Goal: Task Accomplishment & Management: Use online tool/utility

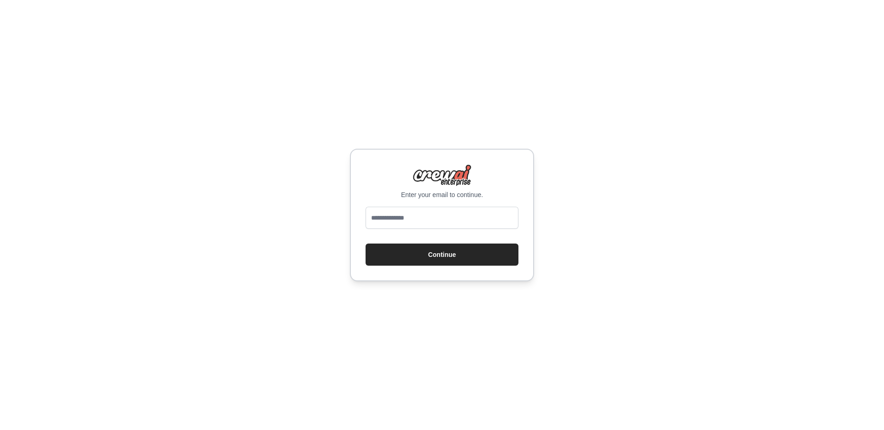
type input "**********"
click at [402, 263] on button "Continue" at bounding box center [442, 255] width 153 height 22
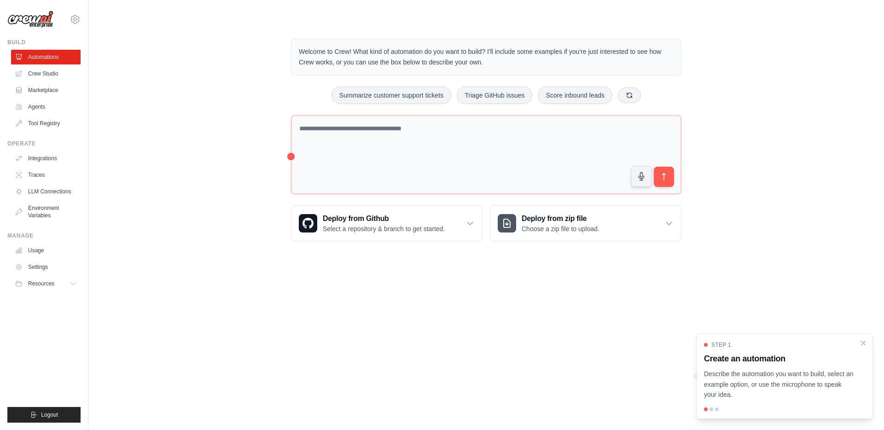
click at [207, 132] on div "Welcome to Crew! What kind of automation do you want to build? I'll include som…" at bounding box center [486, 140] width 767 height 232
click at [191, 130] on div "Welcome to Crew! What kind of automation do you want to build? I'll include som…" at bounding box center [486, 140] width 767 height 232
click at [199, 134] on div "Welcome to Crew! What kind of automation do you want to build? I'll include som…" at bounding box center [486, 140] width 767 height 232
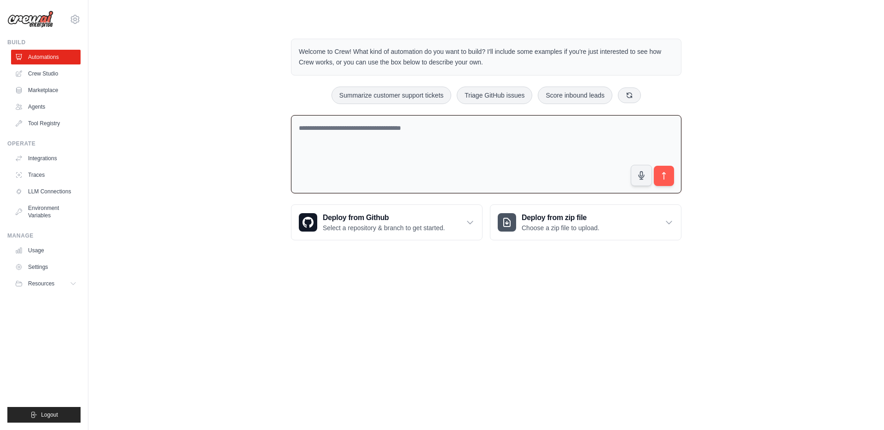
click at [357, 144] on textarea at bounding box center [486, 154] width 391 height 79
click at [343, 141] on textarea at bounding box center [486, 154] width 391 height 79
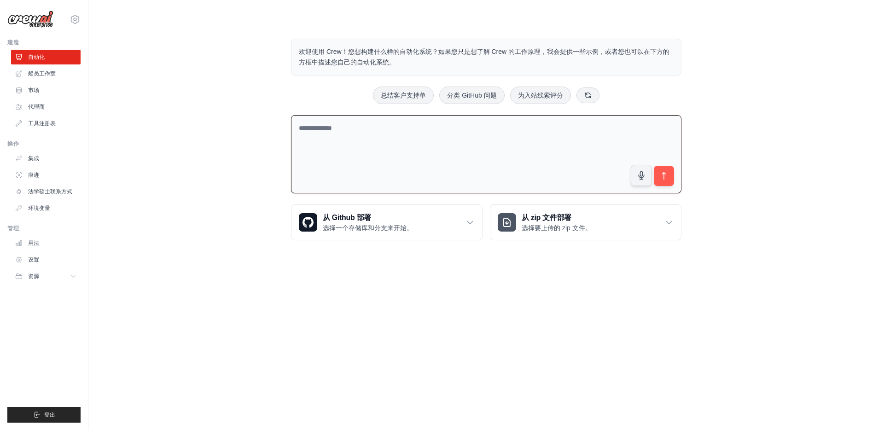
click at [196, 123] on div "欢迎使用 Crew！您想构建什么样的自动化系统？如果您只是想了解 Crew 的工作原理，我会提供一些示例，或者您也可以在下方的方框中描述您自己的自动化系统。 …" at bounding box center [486, 139] width 767 height 231
click at [195, 124] on div "欢迎使用 Crew！您想构建什么样的自动化系统？如果您只是想了解 Crew 的工作原理，我会提供一些示例，或者您也可以在下方的方框中描述您自己的自动化系统。 …" at bounding box center [486, 139] width 767 height 231
click at [461, 225] on div "从 Github 部署 选择一个存储库和分支来开始。" at bounding box center [387, 222] width 191 height 35
click at [245, 184] on div "欢迎使用 Crew！您想构建什么样的自动化系统？如果您只是想了解 Crew 的工作原理，我会提供一些示例，或者您也可以在下方的方框中描述您自己的自动化系统。 …" at bounding box center [486, 196] width 767 height 344
click at [357, 146] on textarea at bounding box center [486, 154] width 391 height 79
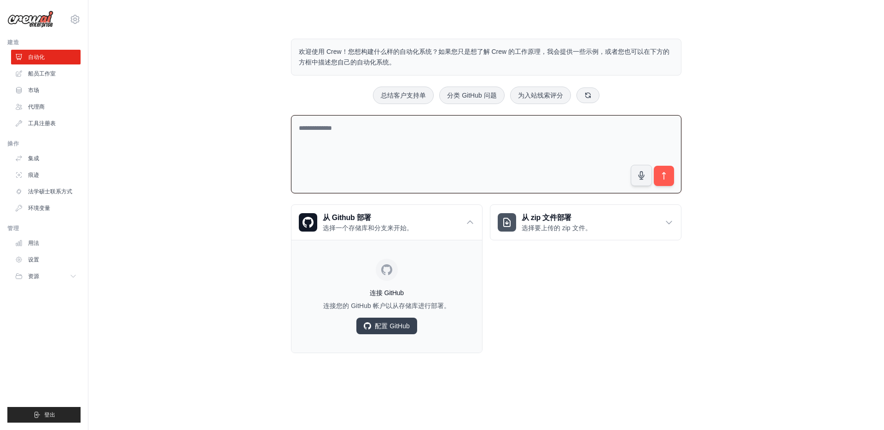
click at [357, 146] on textarea at bounding box center [486, 154] width 391 height 79
click at [187, 129] on div "欢迎使用 Crew！您想构建什么样的自动化系统？如果您只是想了解 Crew 的工作原理，我会提供一些示例，或者您也可以在下方的方框中描述您自己的自动化系统。 …" at bounding box center [486, 196] width 767 height 344
click at [378, 144] on textarea at bounding box center [486, 154] width 391 height 79
click at [379, 143] on textarea at bounding box center [486, 154] width 391 height 79
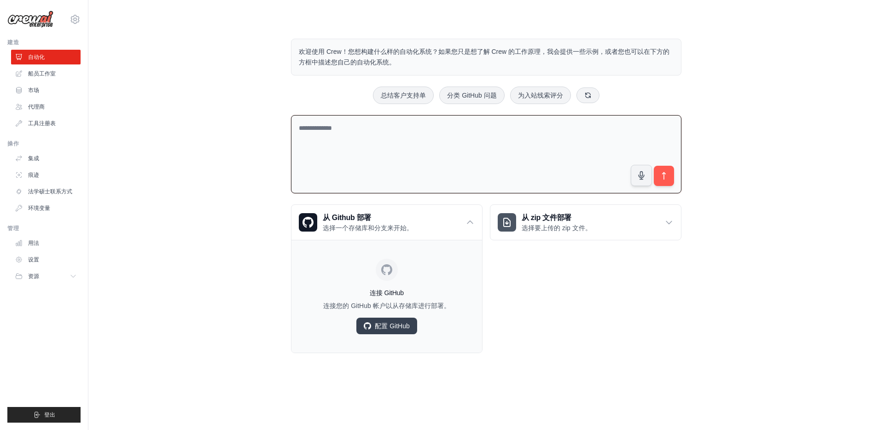
click at [642, 142] on textarea at bounding box center [486, 154] width 391 height 79
click at [516, 138] on textarea at bounding box center [486, 154] width 391 height 79
click at [462, 142] on textarea at bounding box center [486, 154] width 391 height 79
click at [53, 77] on font "船员工作室" at bounding box center [43, 73] width 28 height 6
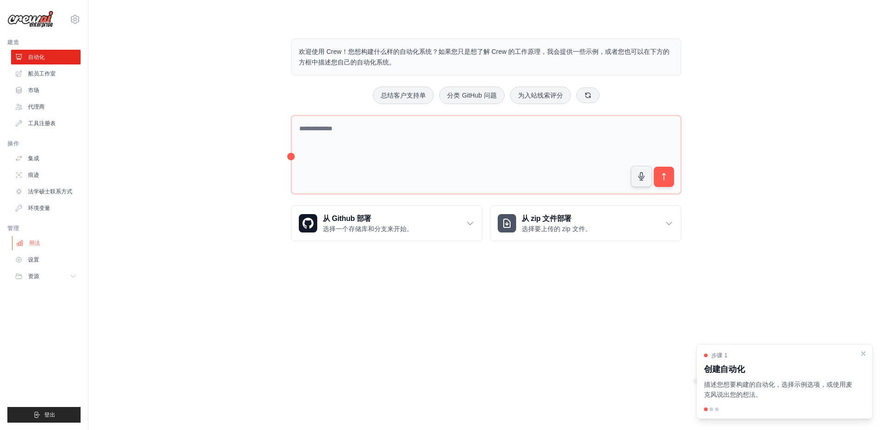
click at [26, 244] on link "用法" at bounding box center [47, 243] width 70 height 15
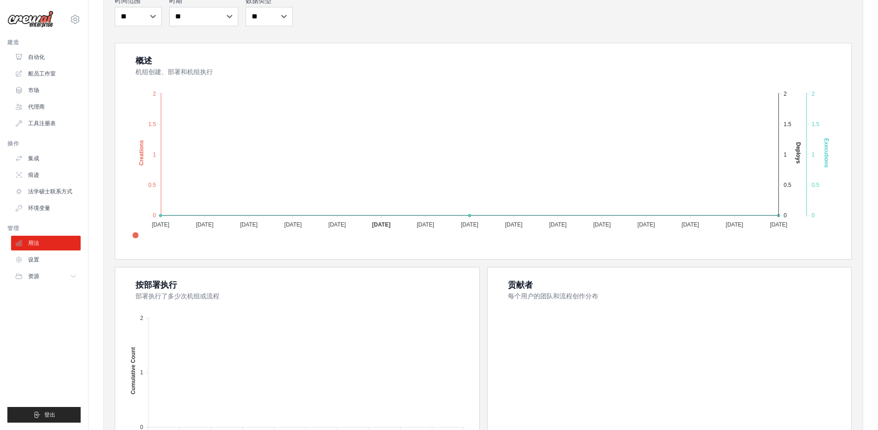
scroll to position [135, 0]
click at [42, 284] on ul "建造 自动化 船员工作室 市场 代理商" at bounding box center [43, 231] width 73 height 384
click at [85, 277] on div "chenxiaohu20250702@gmail.com 设置 建造 自动化 船员工作室 市场" at bounding box center [44, 215] width 88 height 430
click at [76, 277] on icon at bounding box center [73, 276] width 7 height 7
click at [48, 108] on link "代理商" at bounding box center [47, 107] width 70 height 15
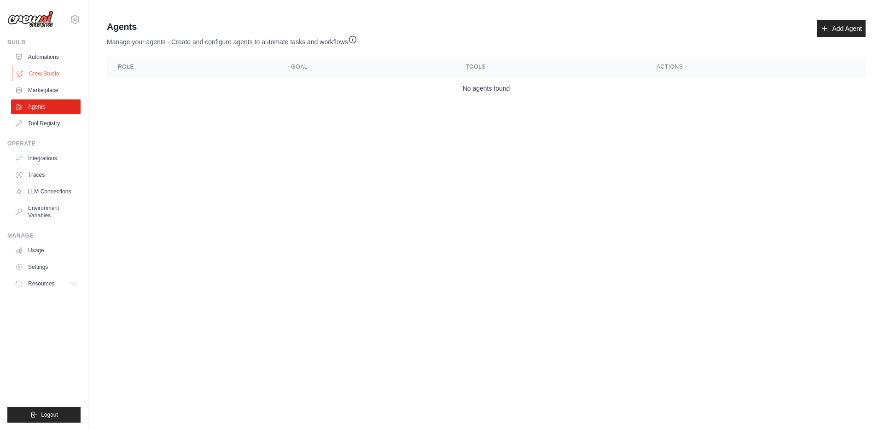
click at [43, 74] on link "Crew Studio" at bounding box center [47, 73] width 70 height 15
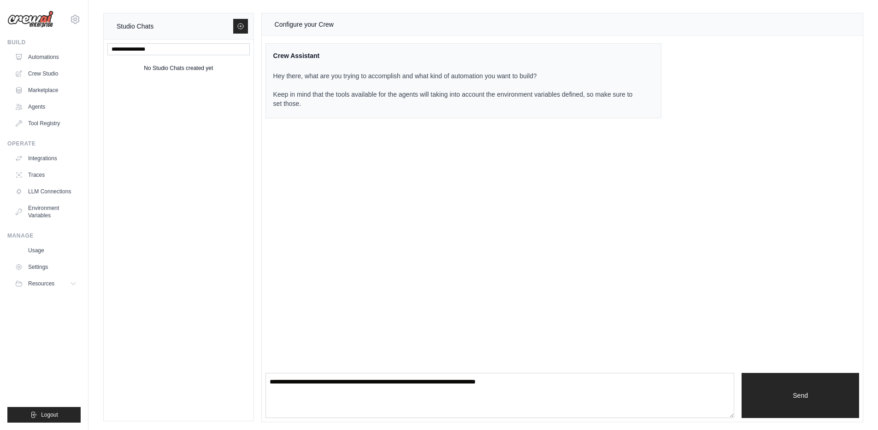
click at [402, 158] on div "Configure your Crew Crew Assistant Hey there, what are you trying to accomplish…" at bounding box center [562, 217] width 601 height 409
click at [360, 162] on div "Configure your Crew Crew Assistant Hey there, what are you trying to accomplish…" at bounding box center [562, 217] width 601 height 409
click at [339, 175] on div "Configure your Crew Crew Assistant Hey there, what are you trying to accomplish…" at bounding box center [562, 217] width 601 height 409
click at [217, 134] on div "No Studio Chats created yet" at bounding box center [179, 230] width 150 height 381
click at [231, 24] on div "Studio Chats" at bounding box center [179, 26] width 150 height 26
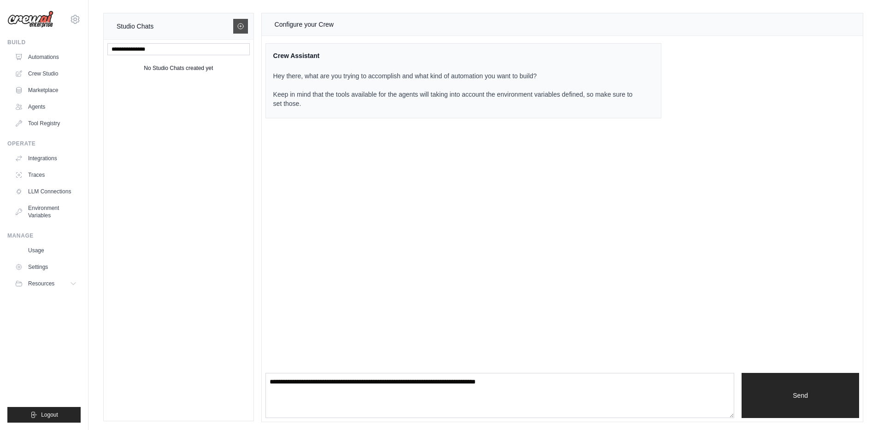
click at [239, 28] on icon at bounding box center [240, 26] width 7 height 7
click at [233, 97] on div "No Studio Chats created yet" at bounding box center [179, 230] width 150 height 381
click at [239, 27] on icon at bounding box center [240, 26] width 7 height 7
click at [449, 207] on div "Configure your Crew Crew Assistant Hey there, what are you trying to accomplish…" at bounding box center [562, 217] width 601 height 409
click at [304, 387] on textarea at bounding box center [499, 395] width 469 height 45
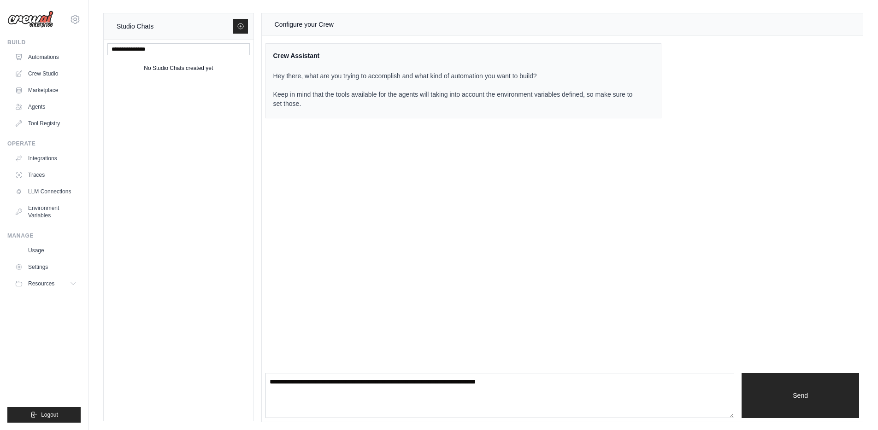
click at [234, 164] on div "No Studio Chats created yet" at bounding box center [179, 230] width 150 height 381
click at [317, 141] on div "Configure your Crew Crew Assistant Hey there, what are you trying to accomplish…" at bounding box center [562, 217] width 601 height 409
click at [241, 25] on icon at bounding box center [240, 26] width 7 height 7
click at [39, 70] on link "Crew Studio" at bounding box center [47, 73] width 70 height 15
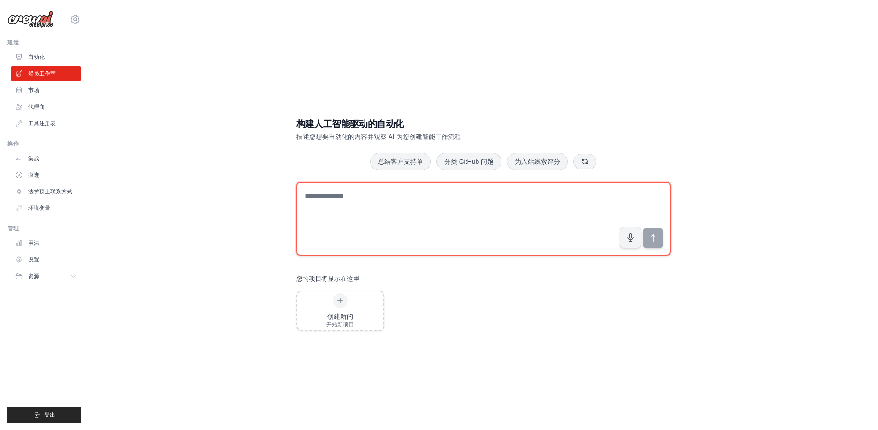
click at [339, 196] on textarea at bounding box center [483, 219] width 374 height 74
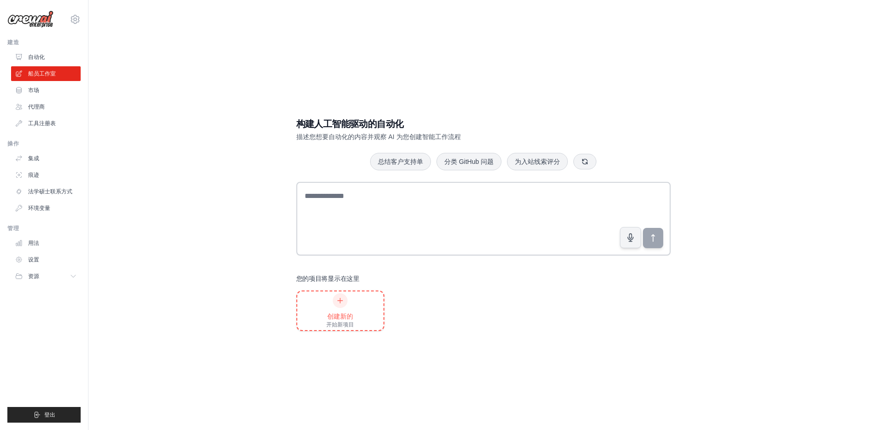
click at [337, 298] on icon at bounding box center [339, 300] width 7 height 7
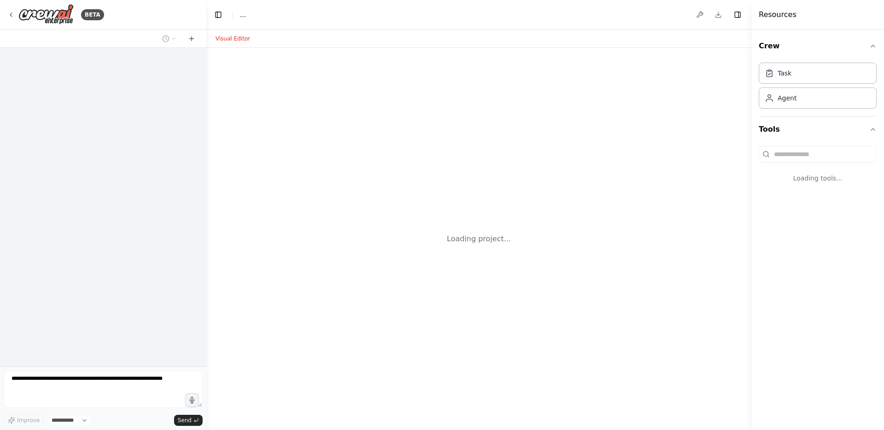
select select "****"
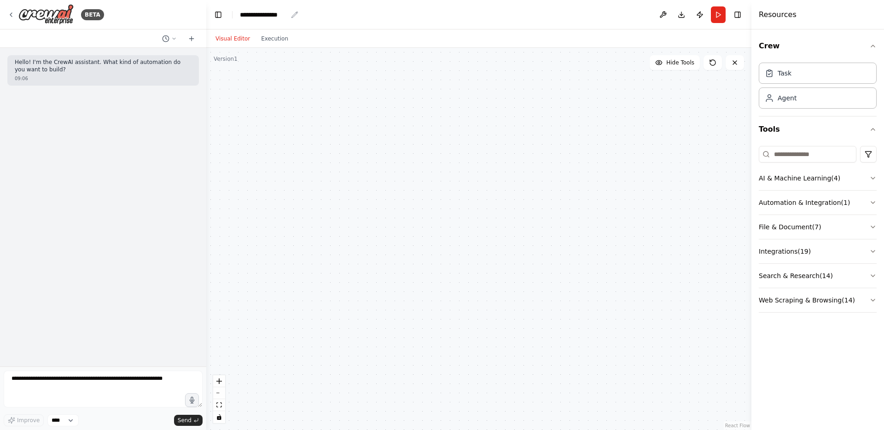
click at [274, 18] on div "**********" at bounding box center [263, 14] width 47 height 9
click at [316, 100] on div at bounding box center [478, 239] width 545 height 382
click at [612, 96] on div at bounding box center [478, 239] width 545 height 382
click at [570, 152] on div at bounding box center [478, 239] width 545 height 382
click at [571, 152] on div at bounding box center [478, 239] width 545 height 382
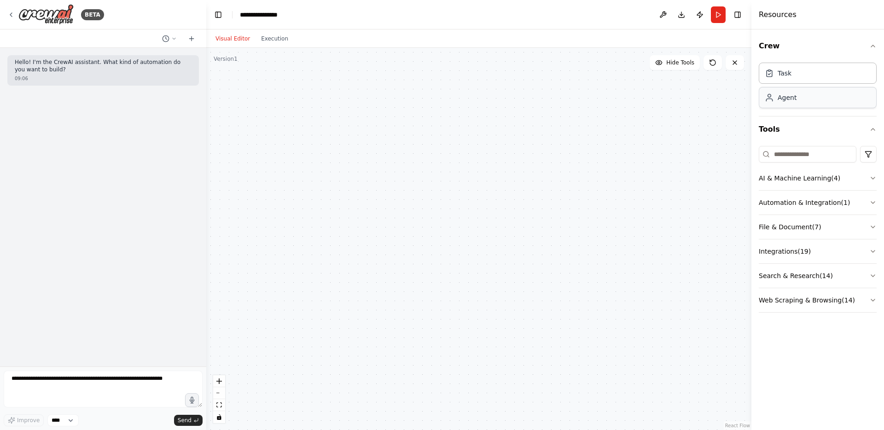
click at [782, 100] on div "Agent" at bounding box center [787, 97] width 19 height 9
drag, startPoint x: 534, startPoint y: 147, endPoint x: 357, endPoint y: 131, distance: 178.1
click at [357, 131] on div "Goal of the agent" at bounding box center [371, 131] width 89 height 7
click at [344, 147] on span "gpt-4o-mini" at bounding box center [340, 149] width 32 height 7
click at [339, 162] on icon at bounding box center [338, 163] width 7 height 7
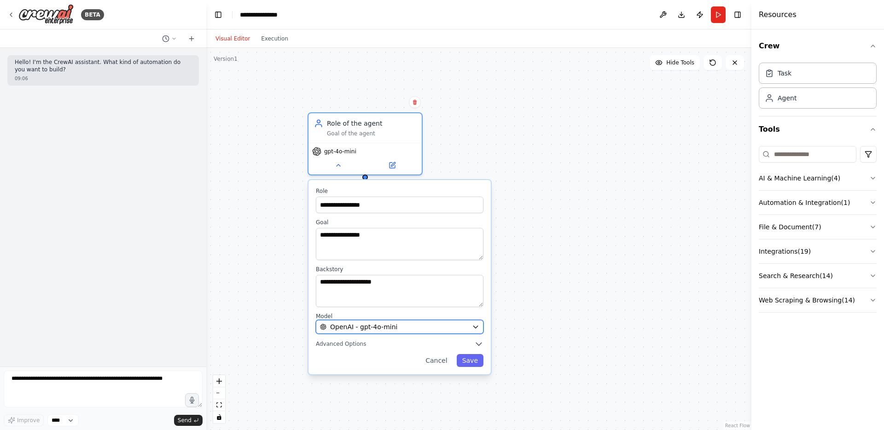
click at [442, 328] on div "OpenAI - gpt-4o-mini" at bounding box center [394, 326] width 148 height 9
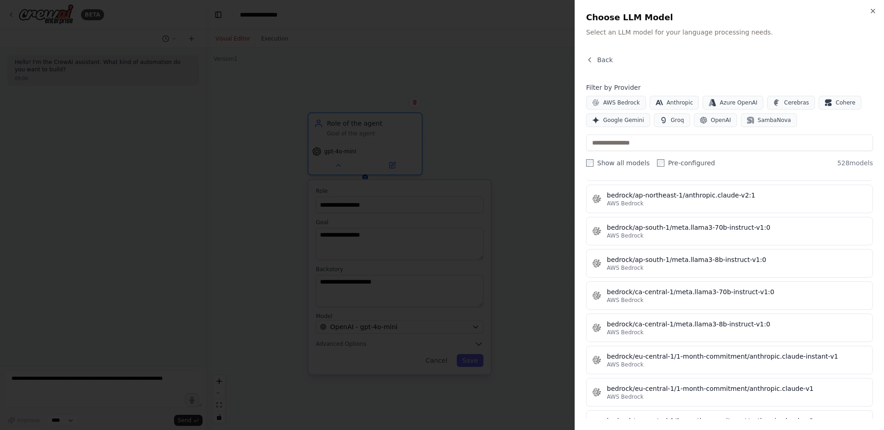
scroll to position [1487, 0]
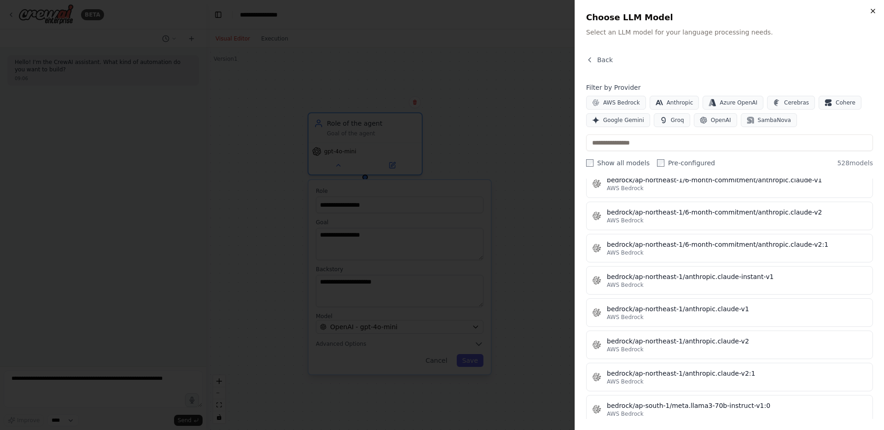
click at [874, 10] on icon "button" at bounding box center [873, 10] width 7 height 7
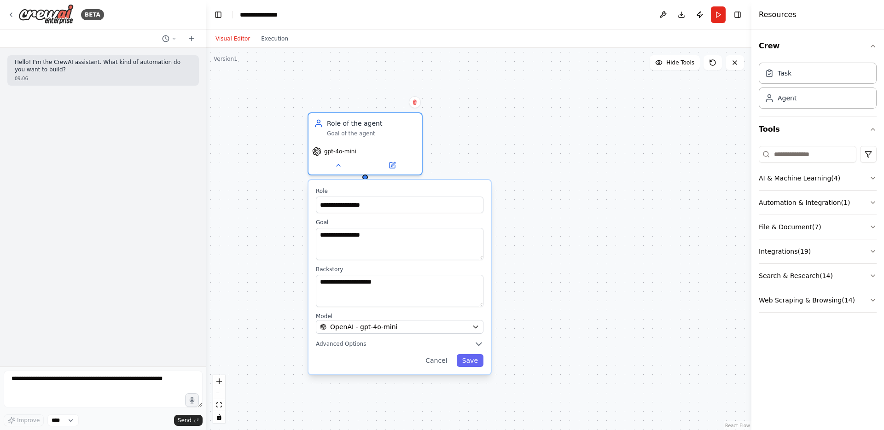
click at [630, 155] on div "**********" at bounding box center [478, 239] width 545 height 382
click at [558, 223] on div "**********" at bounding box center [478, 239] width 545 height 382
click at [399, 133] on div "Goal of the agent" at bounding box center [371, 131] width 89 height 7
click at [479, 165] on div "**********" at bounding box center [478, 239] width 545 height 382
drag, startPoint x: 481, startPoint y: 163, endPoint x: 424, endPoint y: 146, distance: 59.6
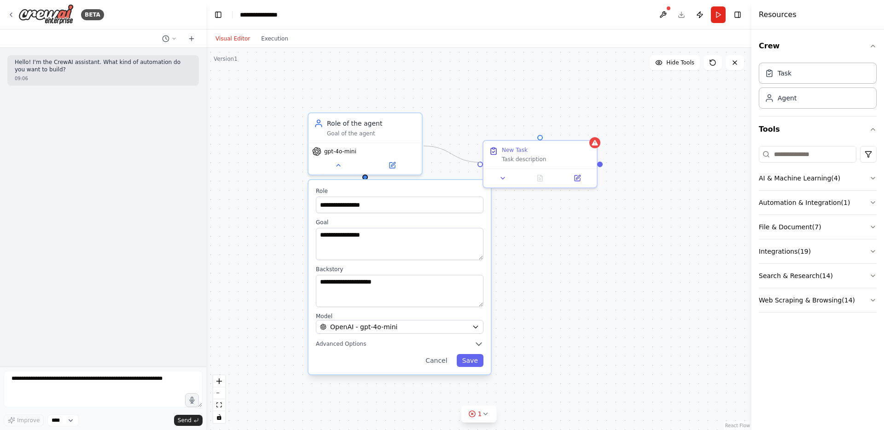
click at [424, 146] on div "**********" at bounding box center [478, 239] width 545 height 382
click at [533, 167] on div at bounding box center [540, 176] width 113 height 19
drag, startPoint x: 529, startPoint y: 163, endPoint x: 556, endPoint y: 137, distance: 37.8
click at [556, 137] on div "New Task Task description" at bounding box center [567, 125] width 113 height 28
click at [521, 188] on div "**********" at bounding box center [478, 239] width 545 height 382
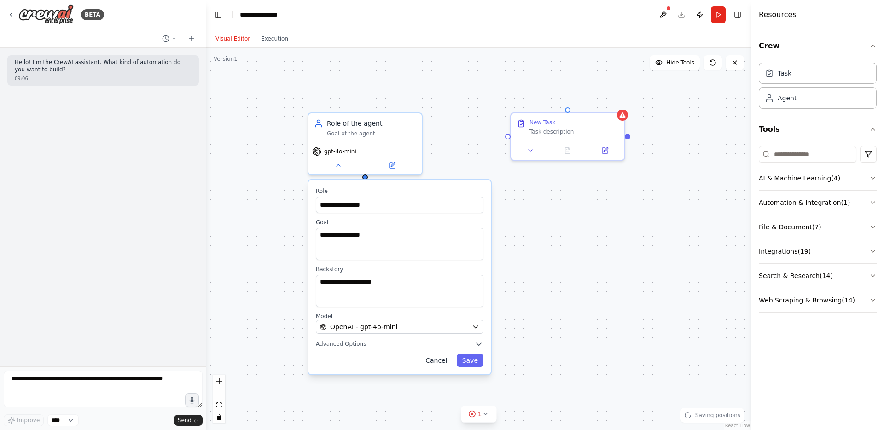
click at [439, 358] on button "Cancel" at bounding box center [436, 360] width 33 height 13
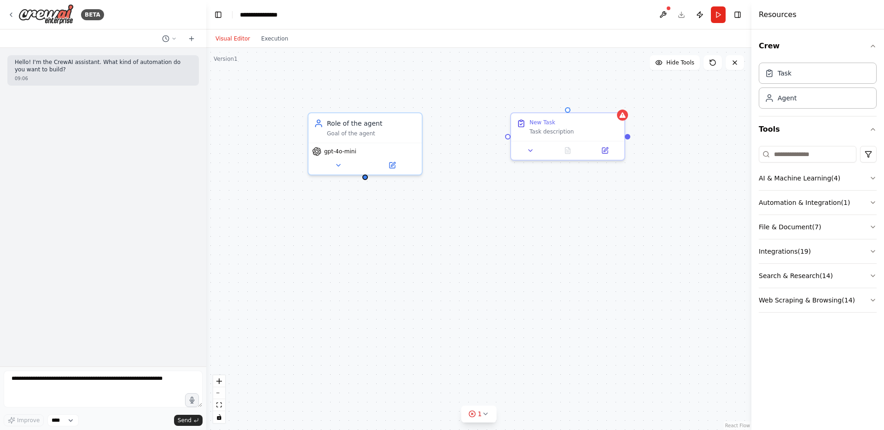
click at [437, 164] on div "Role of the agent Goal of the agent gpt-4o-mini New Task Task description" at bounding box center [478, 239] width 545 height 382
click at [397, 135] on div "Goal of the agent" at bounding box center [371, 131] width 89 height 7
drag, startPoint x: 366, startPoint y: 180, endPoint x: 508, endPoint y: 140, distance: 147.6
click at [508, 140] on div "Role of the agent Goal of the agent gpt-4o-mini New Task Task description" at bounding box center [478, 239] width 545 height 382
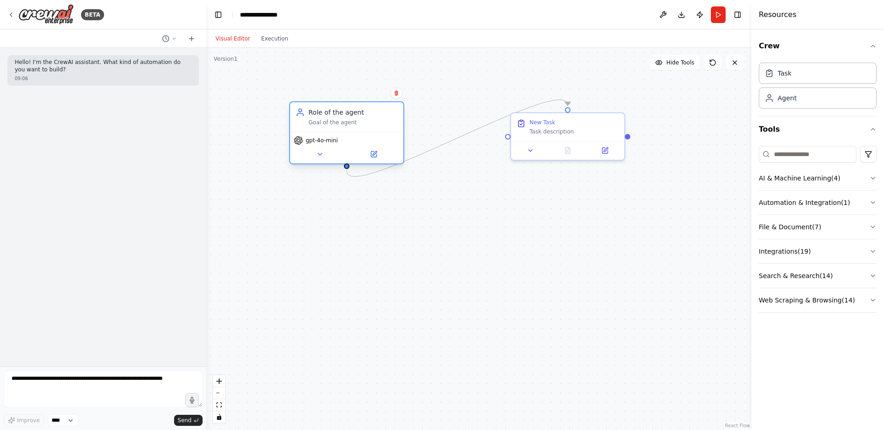
drag, startPoint x: 375, startPoint y: 147, endPoint x: 360, endPoint y: 132, distance: 21.2
click at [360, 136] on div "gpt-4o-mini" at bounding box center [347, 140] width 106 height 9
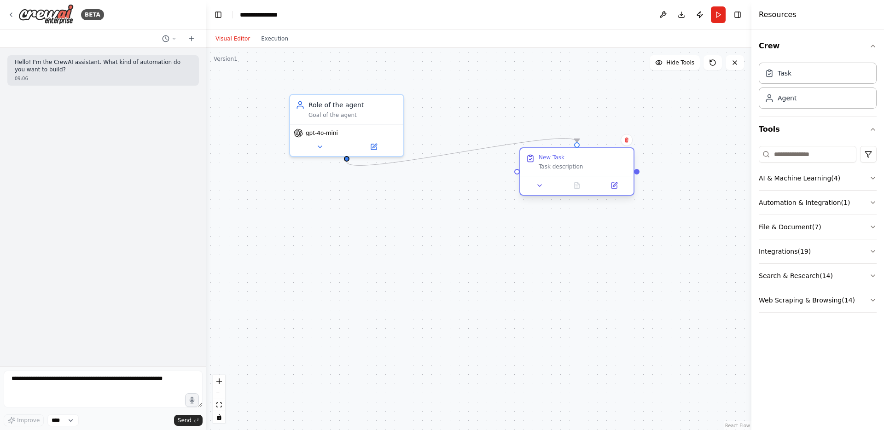
drag, startPoint x: 567, startPoint y: 136, endPoint x: 578, endPoint y: 173, distance: 38.6
click at [578, 173] on div "New Task Task description" at bounding box center [577, 162] width 113 height 28
click at [576, 18] on header "**********" at bounding box center [478, 14] width 545 height 29
click at [574, 68] on div ".deletable-edge-delete-btn { width: 20px; height: 20px; border: 0px solid #ffff…" at bounding box center [478, 239] width 545 height 382
